Goal: Information Seeking & Learning: Learn about a topic

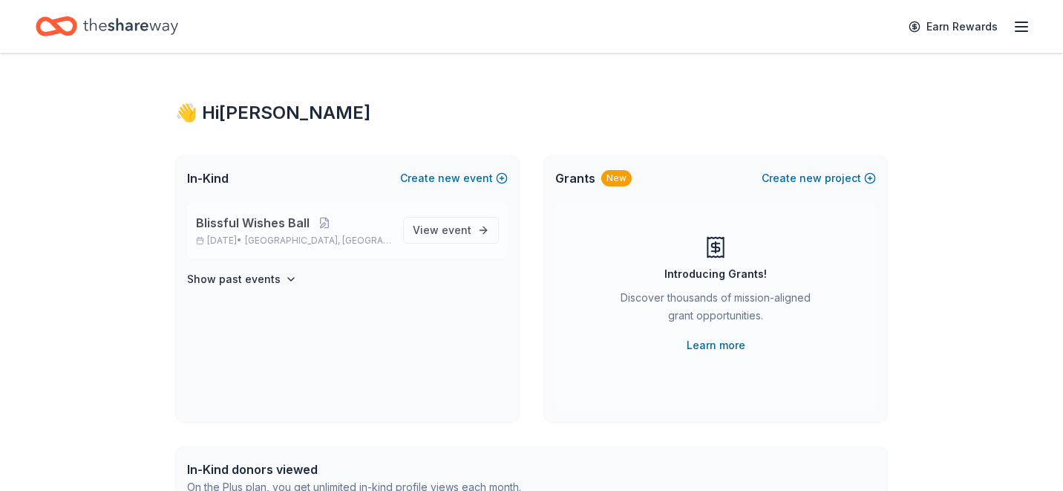
click at [241, 223] on span "Blissful Wishes Ball" at bounding box center [253, 223] width 114 height 18
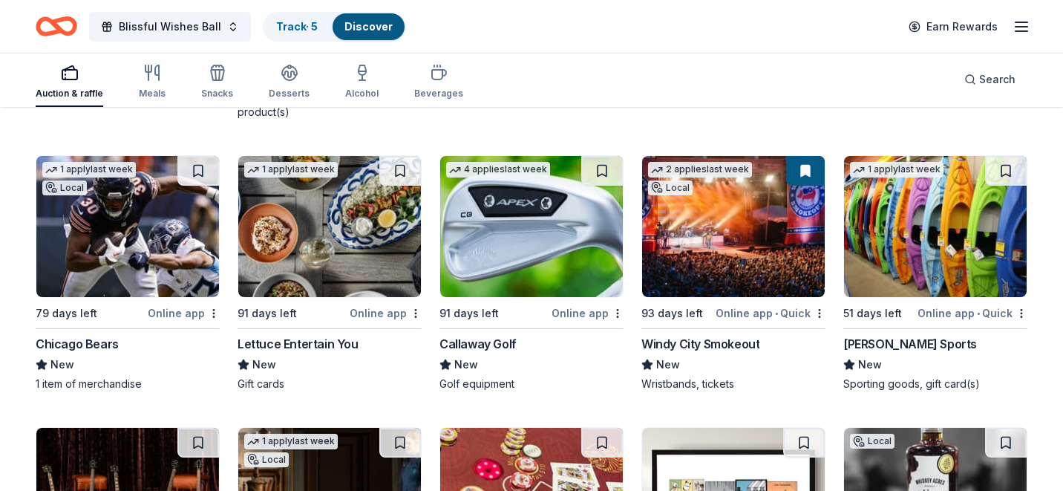
scroll to position [4974, 0]
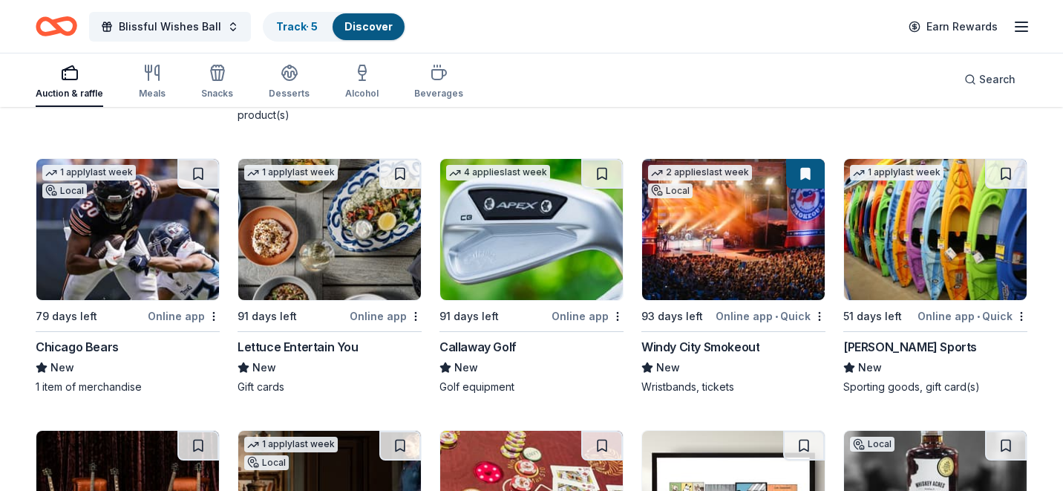
click at [353, 261] on img at bounding box center [329, 229] width 183 height 141
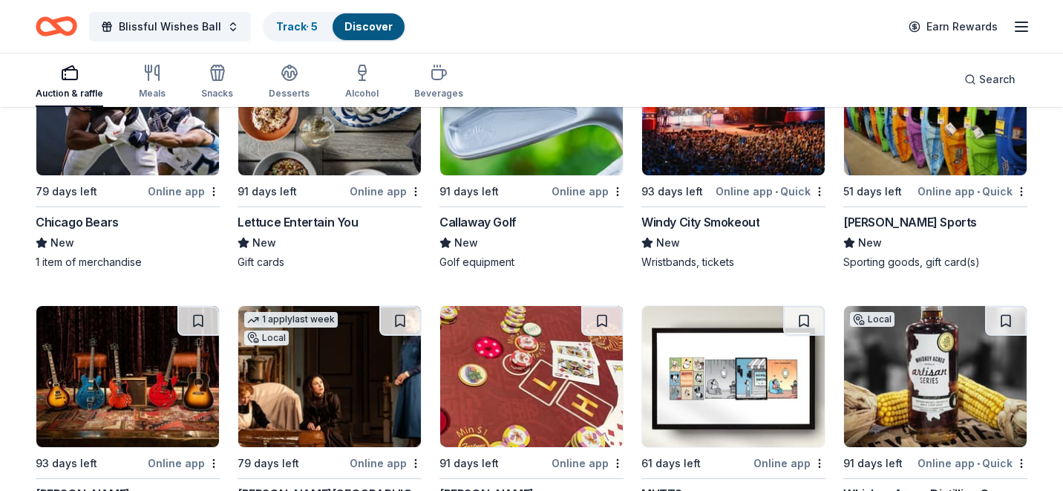
scroll to position [5268, 0]
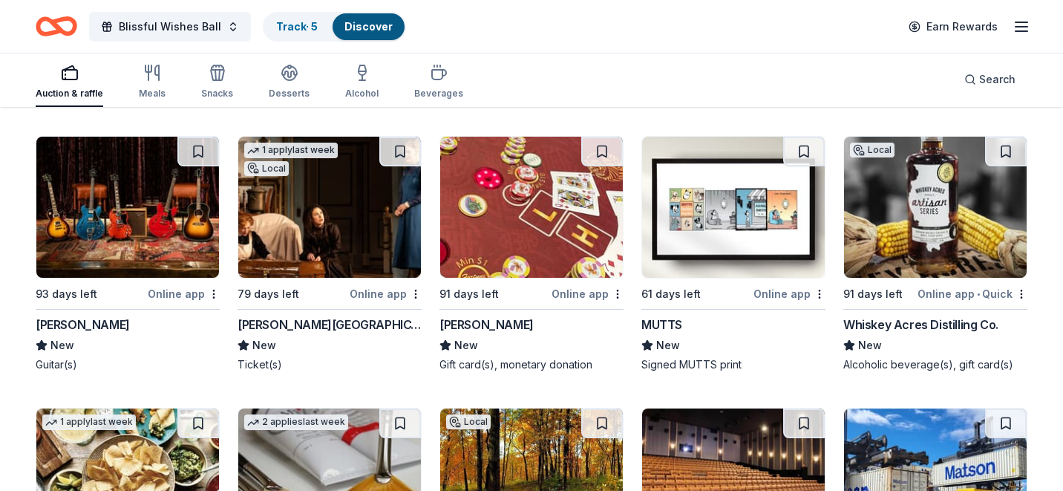
click at [513, 217] on img at bounding box center [531, 207] width 183 height 141
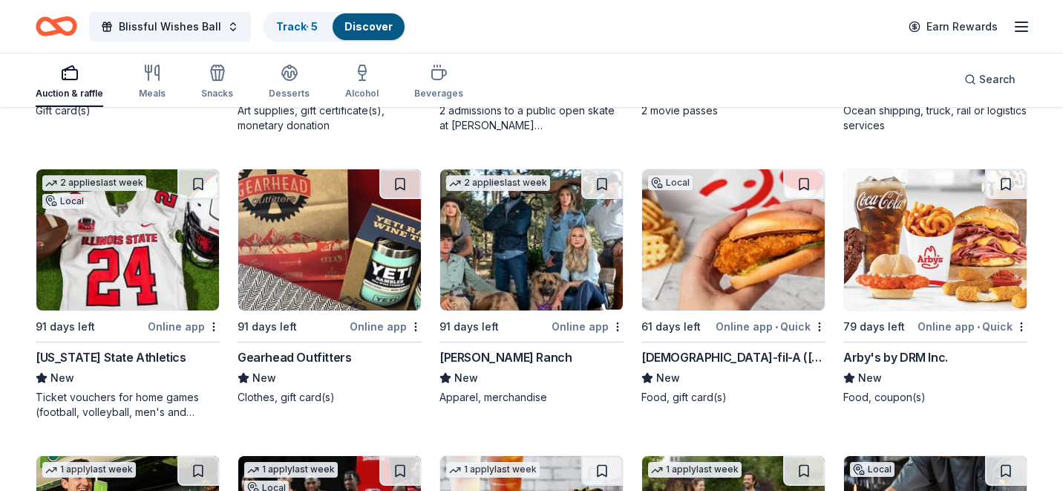
scroll to position [5793, 0]
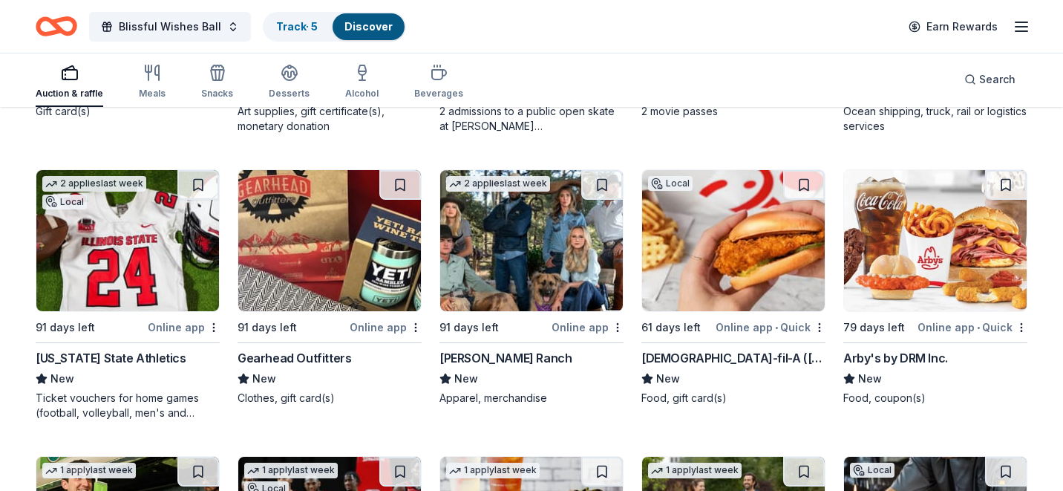
click at [527, 248] on img at bounding box center [531, 240] width 183 height 141
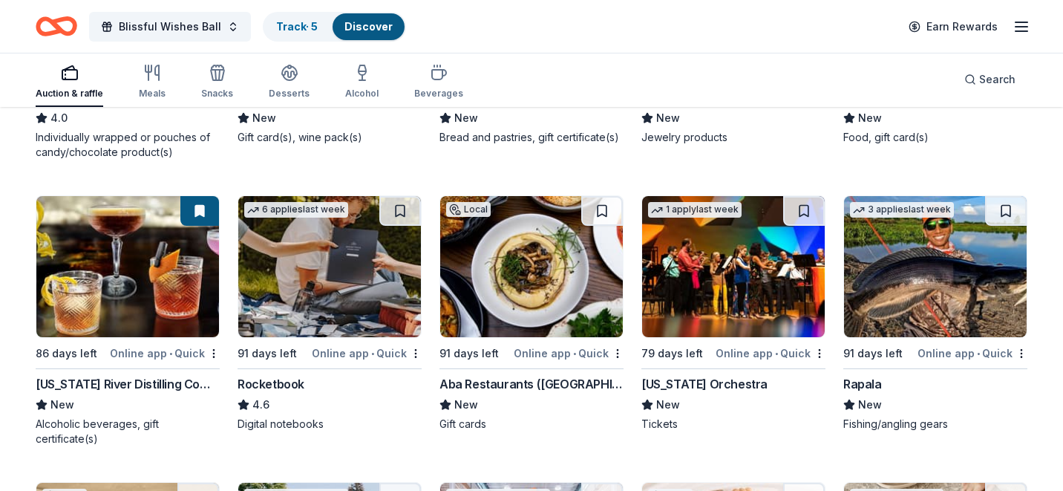
scroll to position [7186, 0]
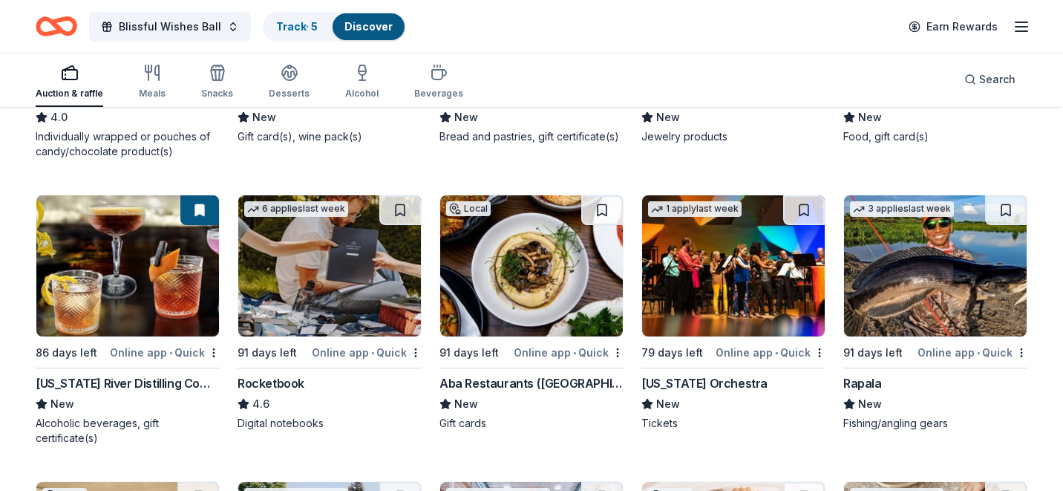
click at [501, 251] on img at bounding box center [531, 265] width 183 height 141
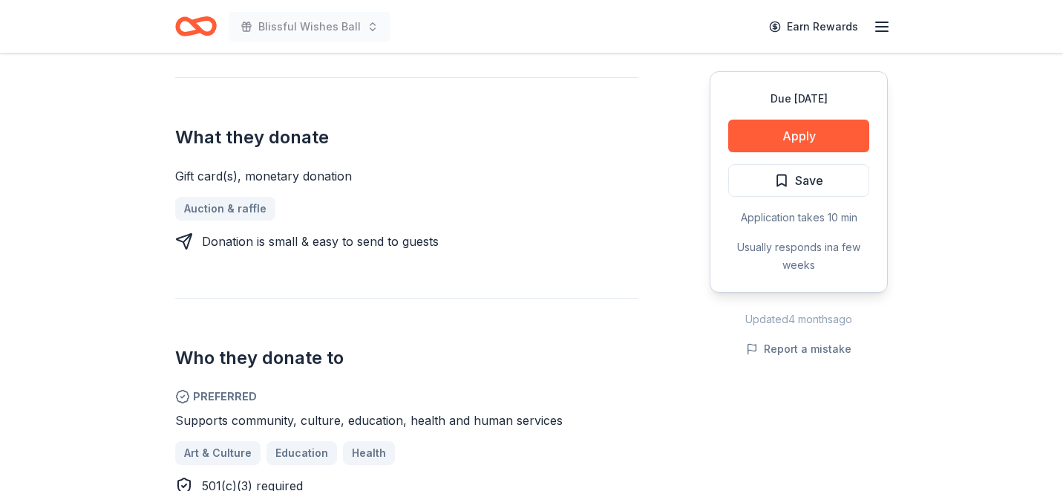
scroll to position [593, 0]
